Goal: Book appointment/travel/reservation

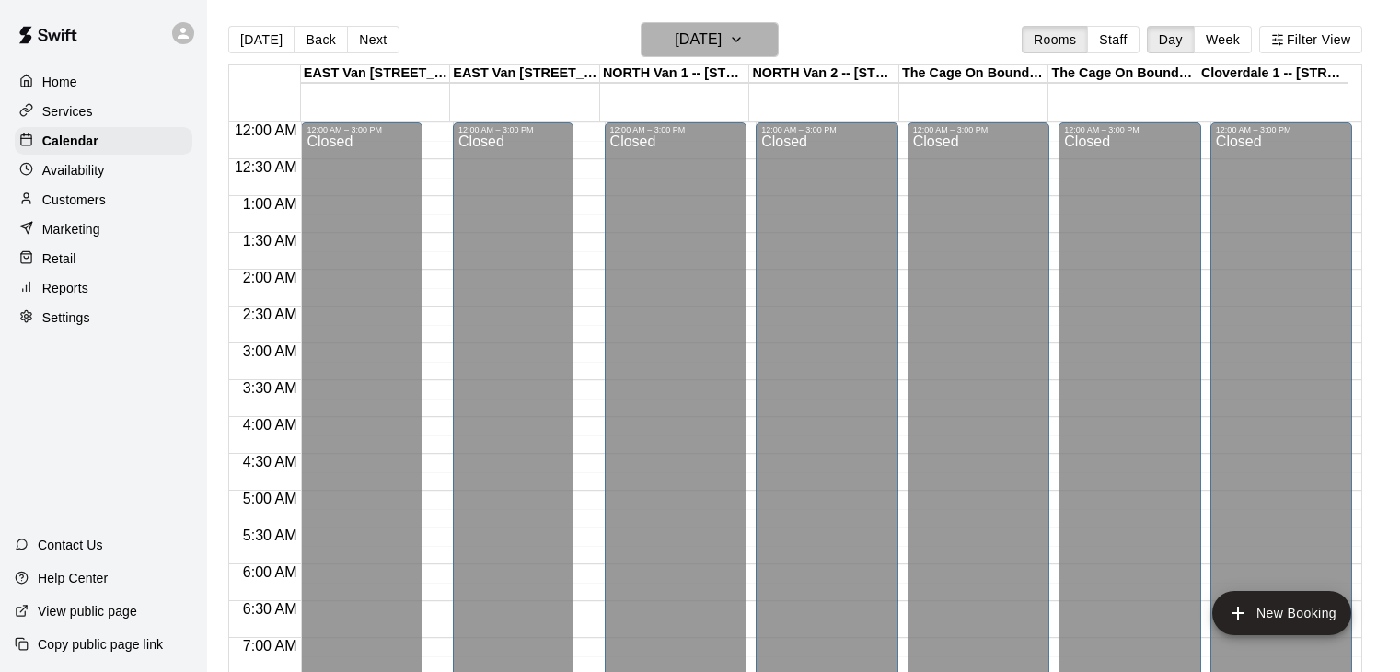
click at [744, 41] on icon "button" at bounding box center [736, 40] width 15 height 22
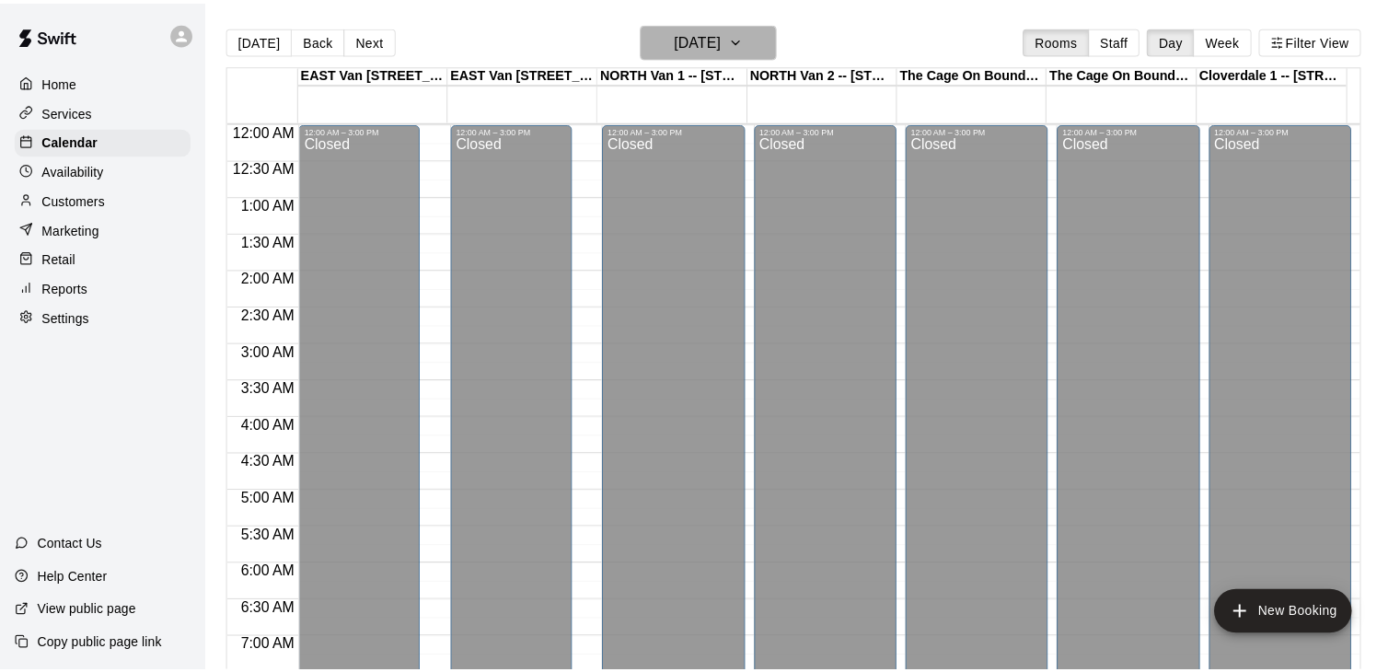
scroll to position [1197, 0]
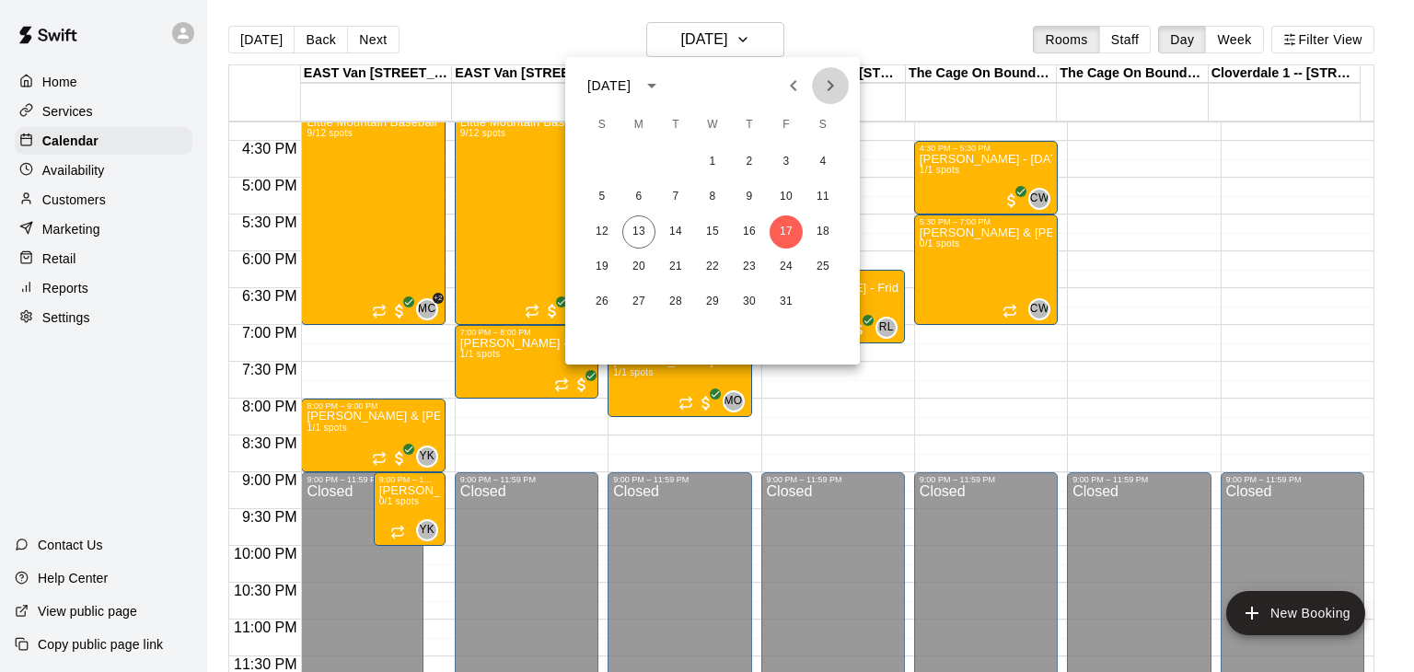
click at [832, 78] on icon "Next month" at bounding box center [830, 86] width 22 height 22
click at [834, 90] on icon "Next month" at bounding box center [830, 86] width 22 height 22
click at [818, 203] on button "13" at bounding box center [823, 196] width 33 height 33
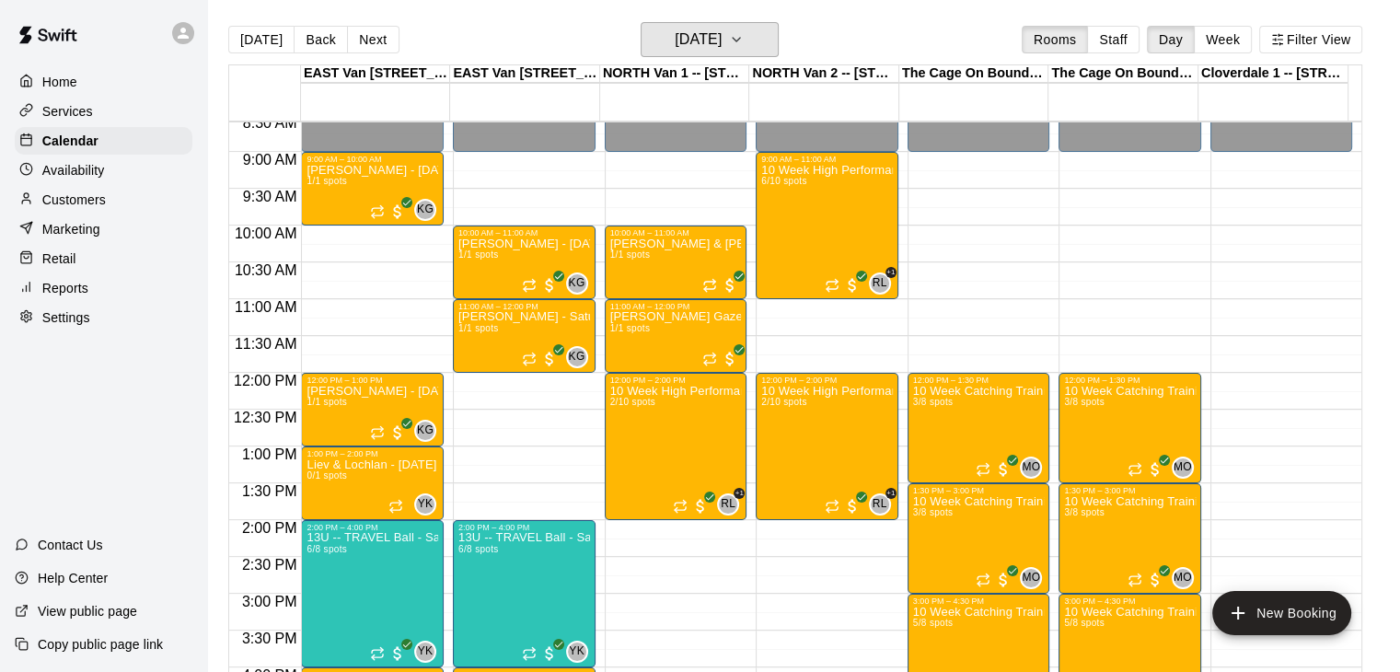
scroll to position [609, 0]
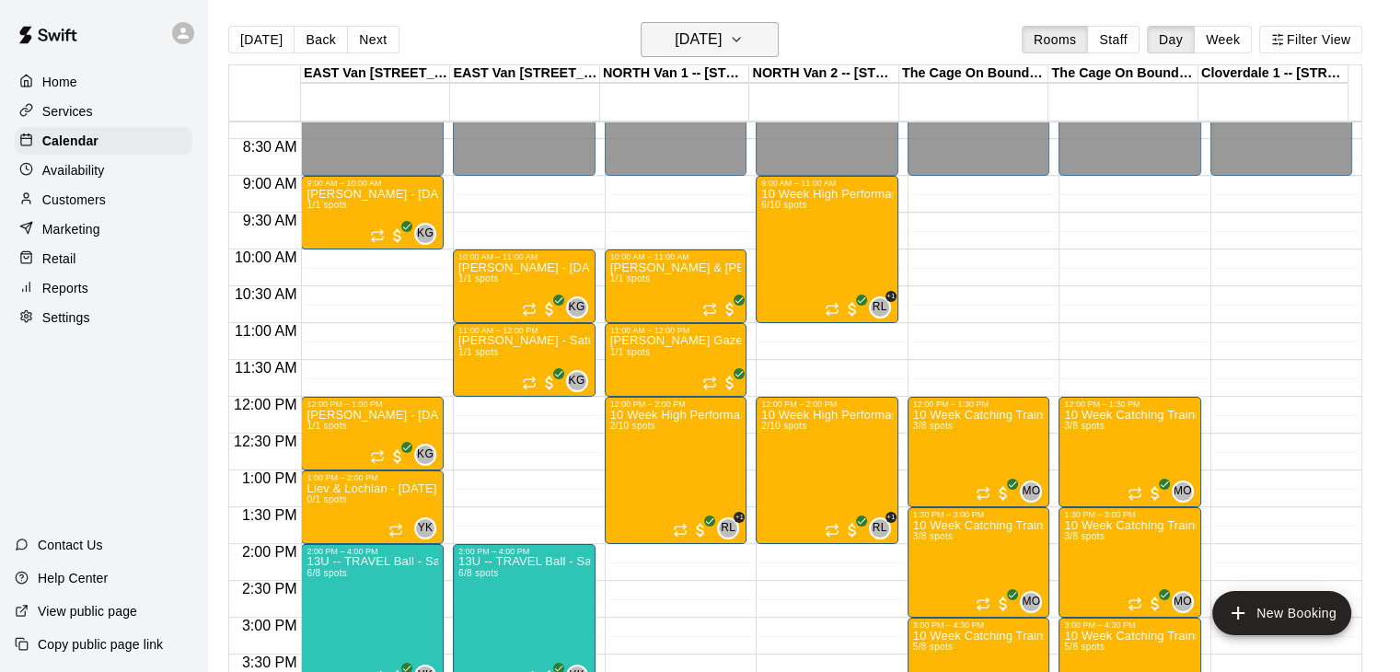
click at [744, 45] on icon "button" at bounding box center [736, 40] width 15 height 22
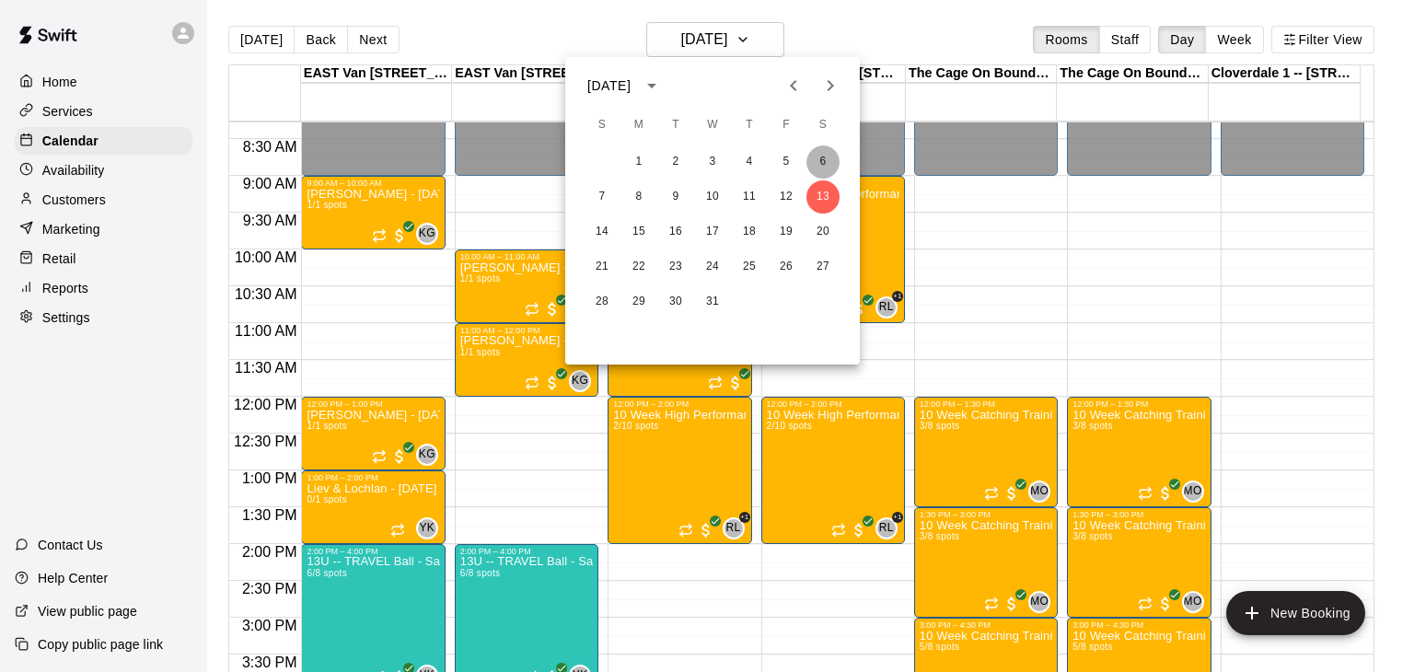
click at [832, 161] on button "6" at bounding box center [823, 161] width 33 height 33
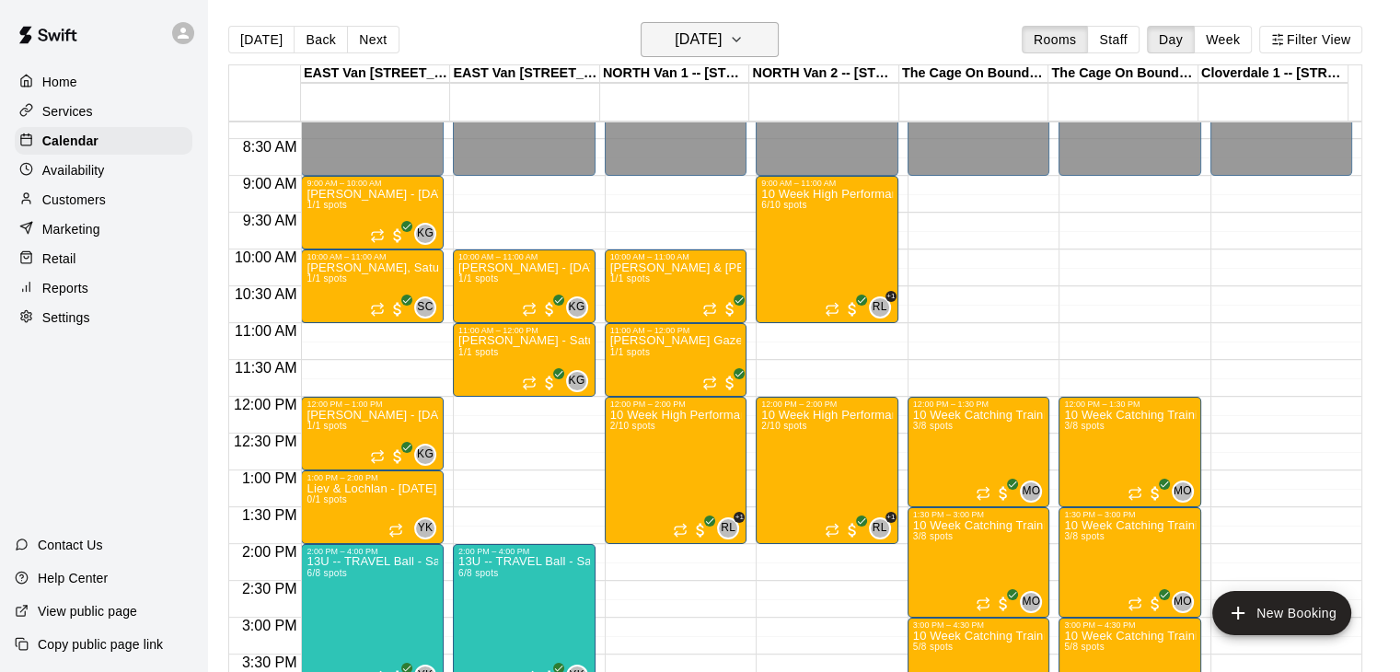
click at [744, 41] on icon "button" at bounding box center [736, 40] width 15 height 22
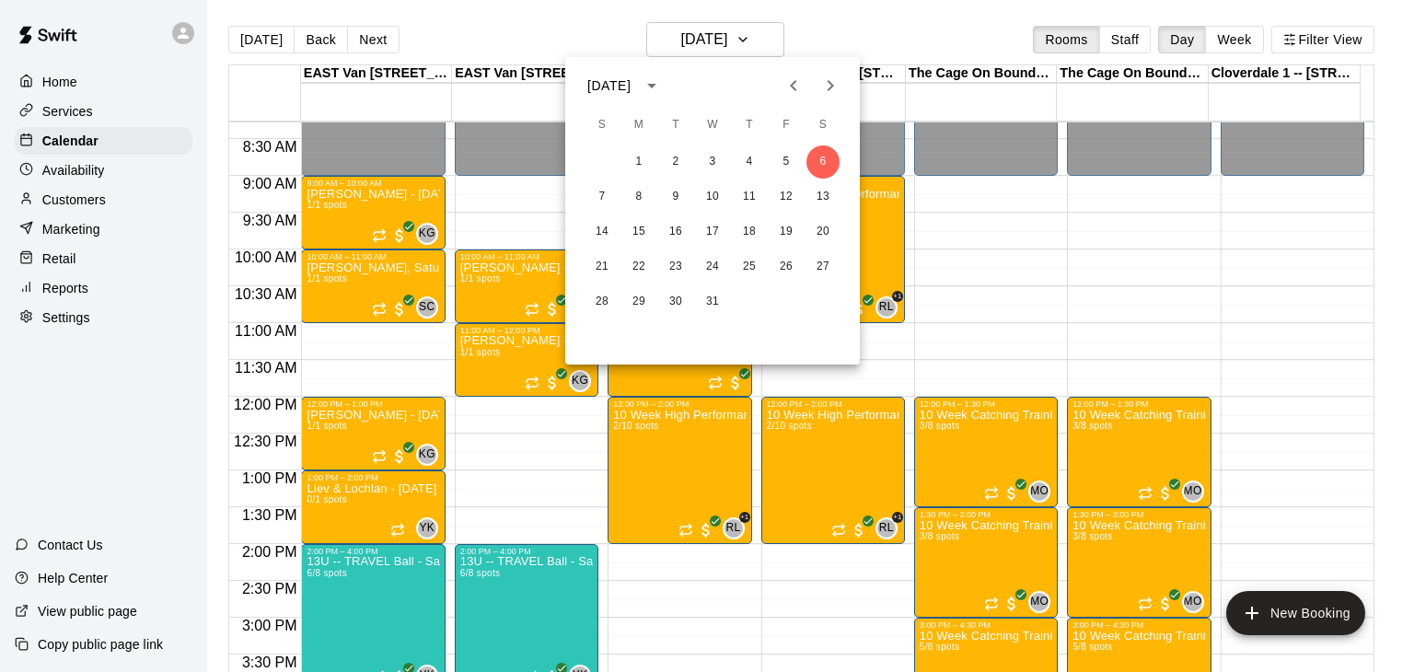
click at [790, 87] on icon "Previous month" at bounding box center [794, 86] width 22 height 22
click at [821, 231] on button "18" at bounding box center [823, 231] width 33 height 33
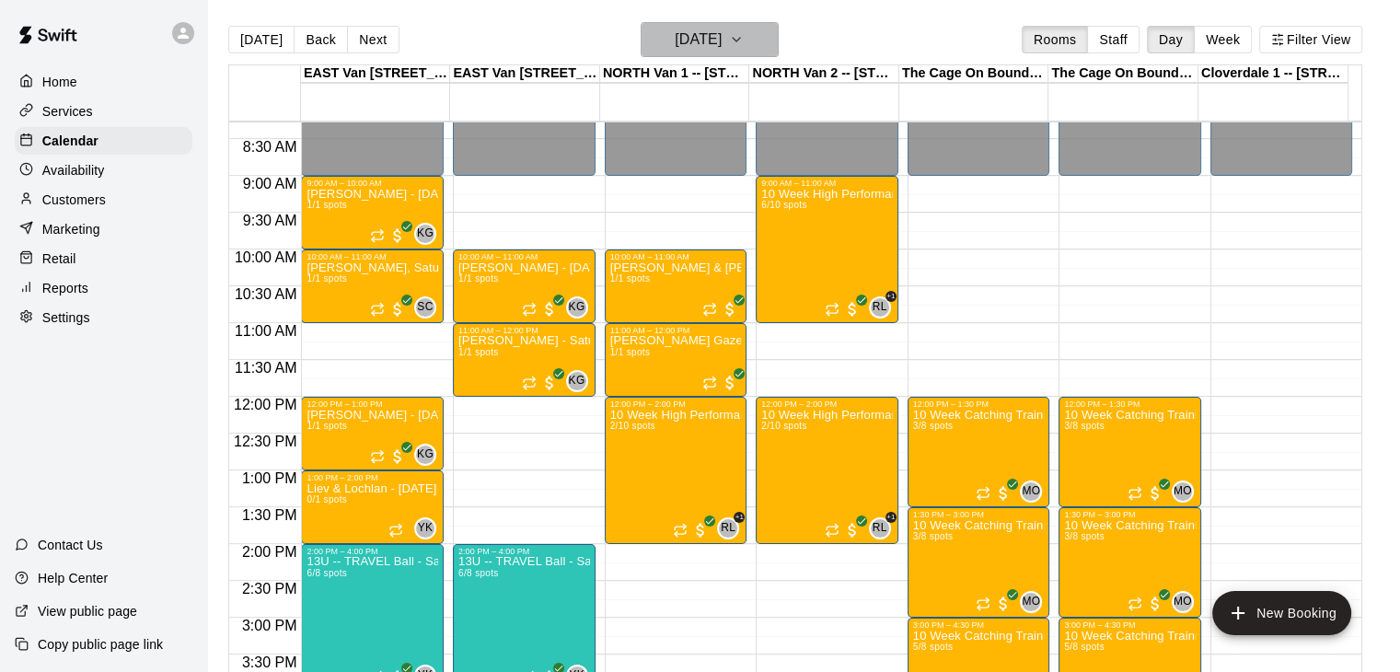
click at [744, 37] on icon "button" at bounding box center [736, 40] width 15 height 22
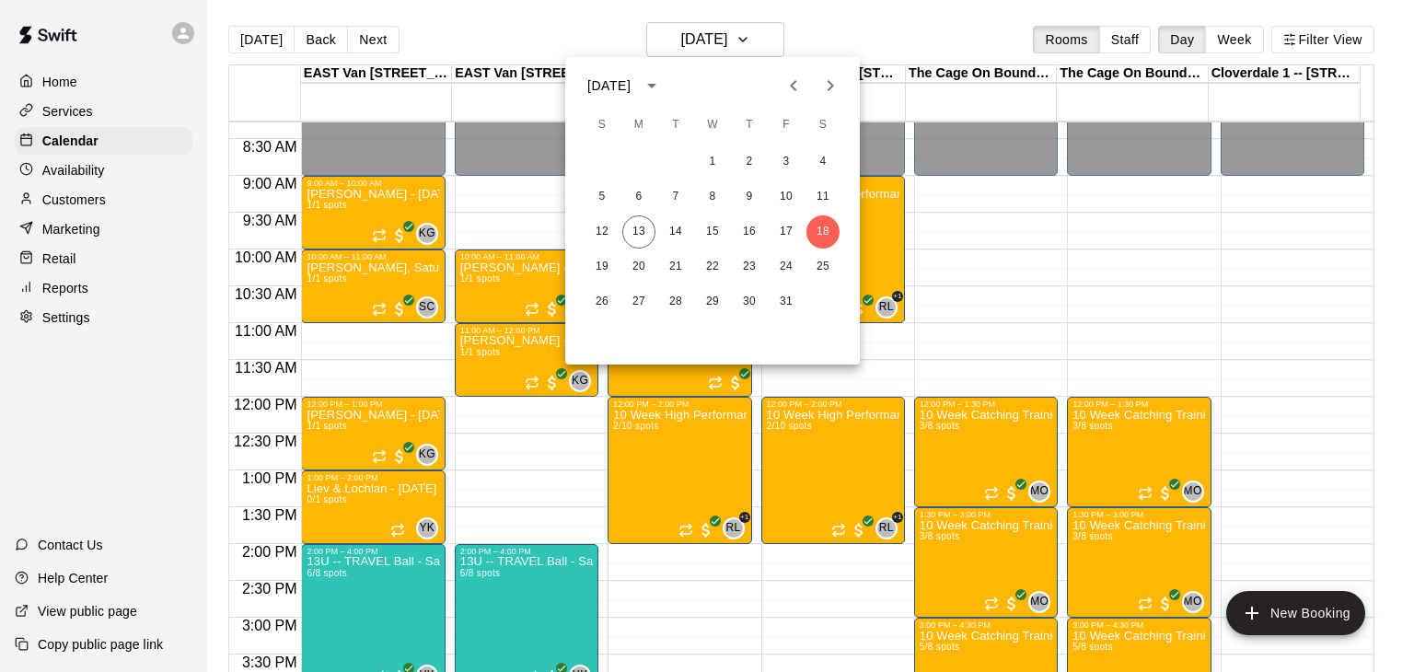
click at [832, 102] on button "Next month" at bounding box center [830, 85] width 37 height 37
click at [827, 196] on button "13" at bounding box center [823, 196] width 33 height 33
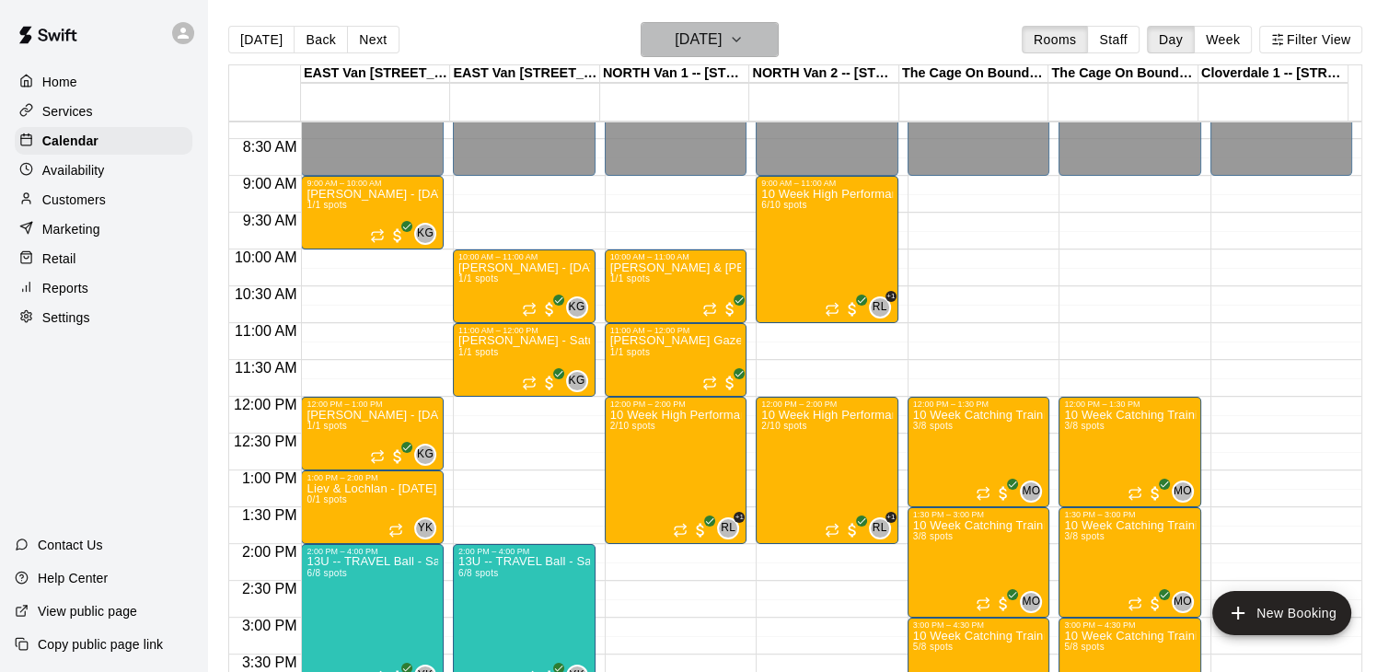
click at [740, 39] on icon "button" at bounding box center [736, 40] width 7 height 4
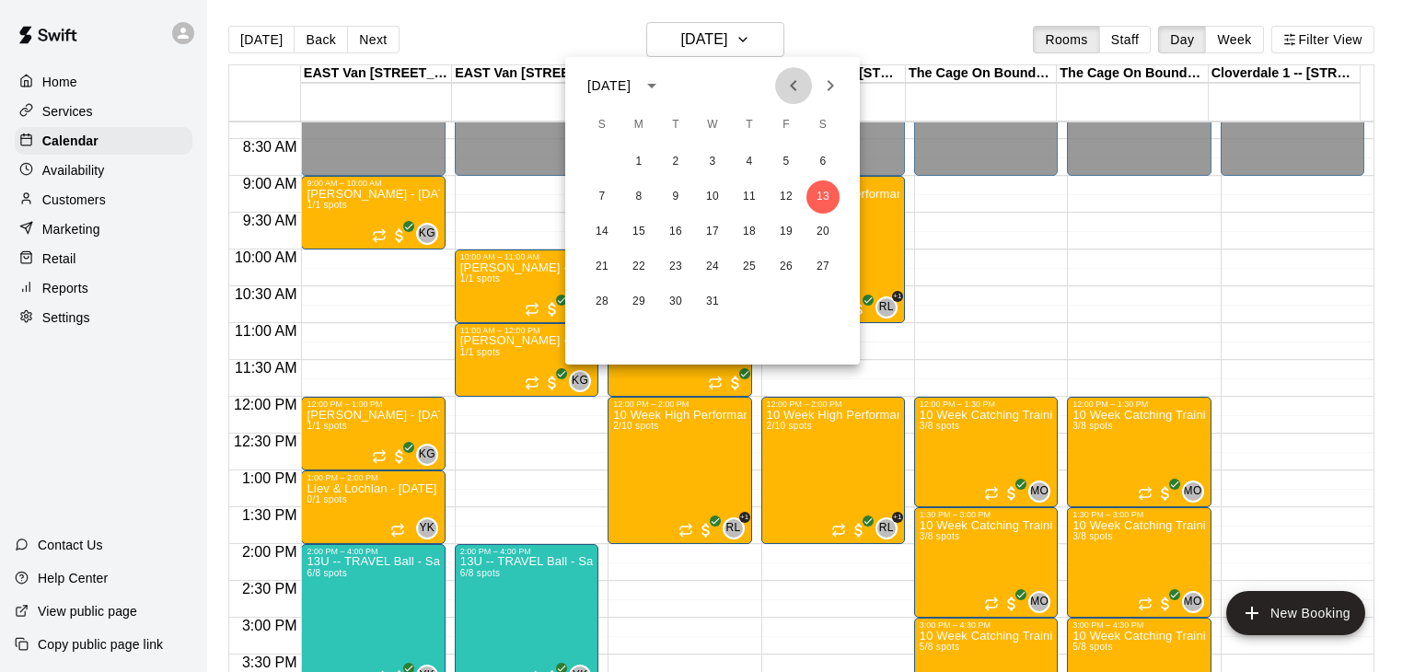
click at [795, 82] on icon "Previous month" at bounding box center [793, 85] width 6 height 11
click at [823, 228] on button "18" at bounding box center [823, 231] width 33 height 33
